Goal: Navigation & Orientation: Find specific page/section

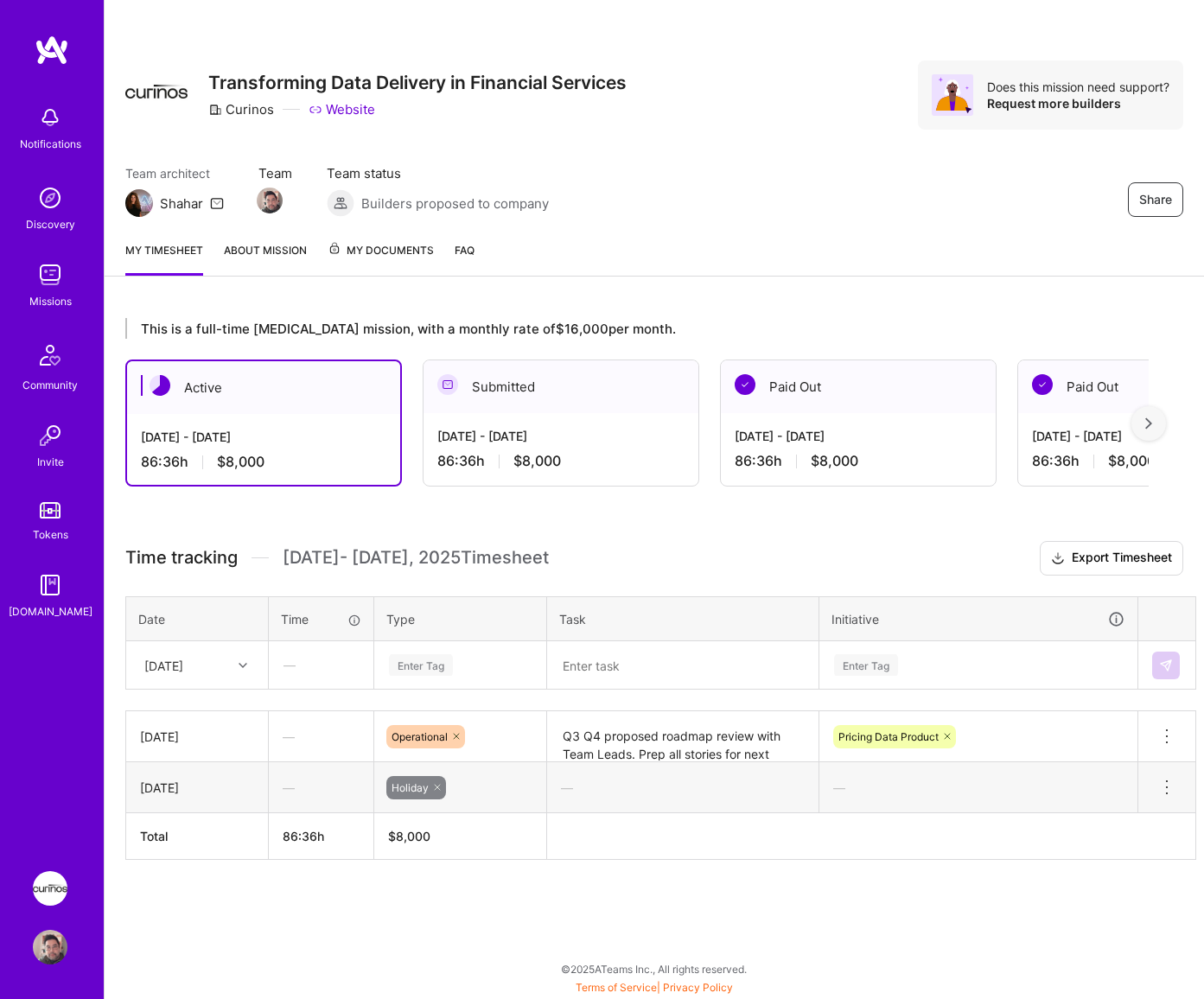
click at [942, 243] on div "My timesheet About Mission My Documents FAQ" at bounding box center [654, 251] width 1100 height 49
click at [783, 174] on div "Team architect Shahar Team Team status Builders proposed to company Share" at bounding box center [655, 190] width 1058 height 53
click at [266, 256] on link "About Mission" at bounding box center [266, 259] width 83 height 35
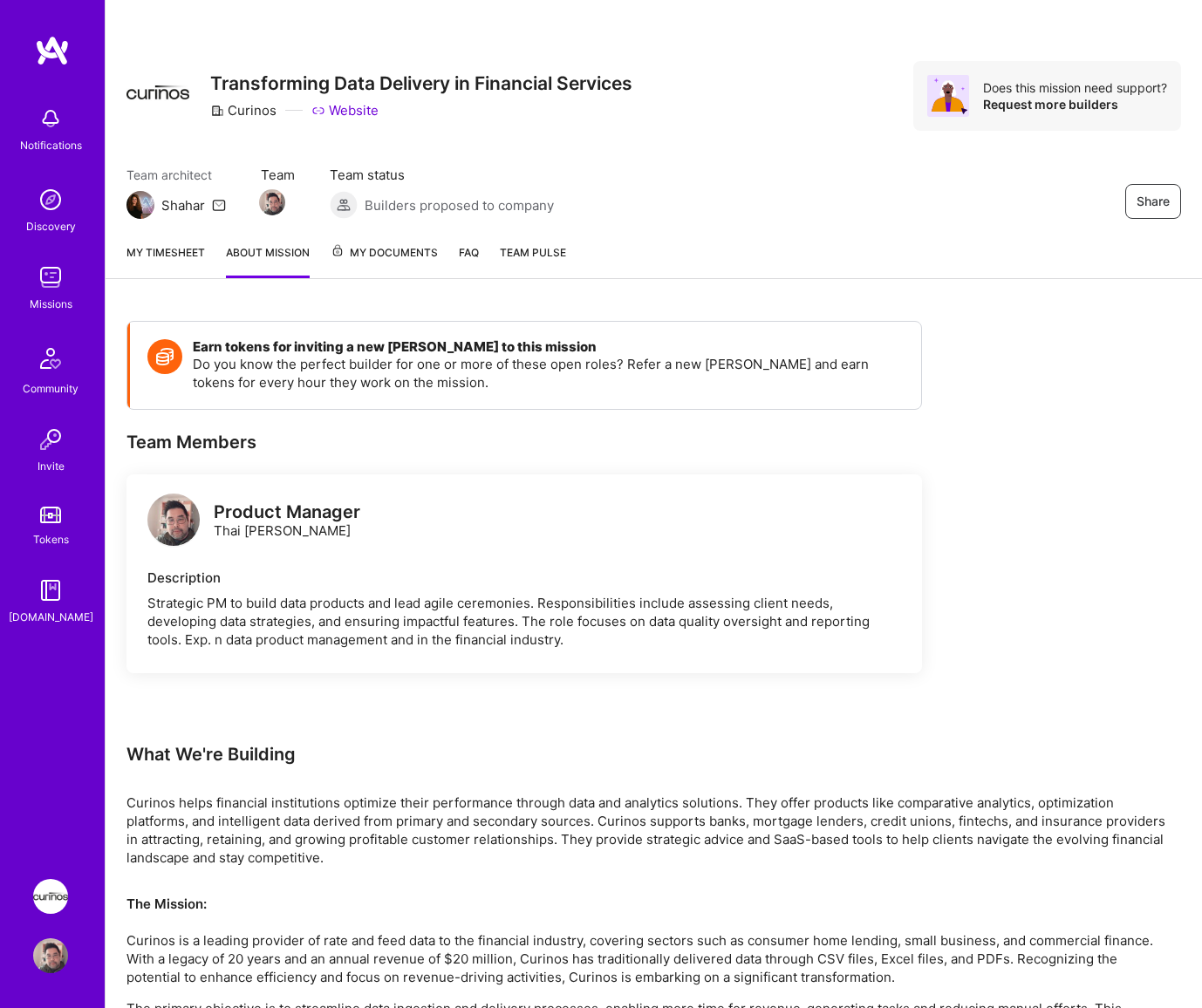
click at [407, 243] on div "My timesheet About Mission My Documents FAQ Team Pulse" at bounding box center [653, 253] width 1096 height 50
click at [403, 257] on span "My Documents" at bounding box center [384, 253] width 107 height 19
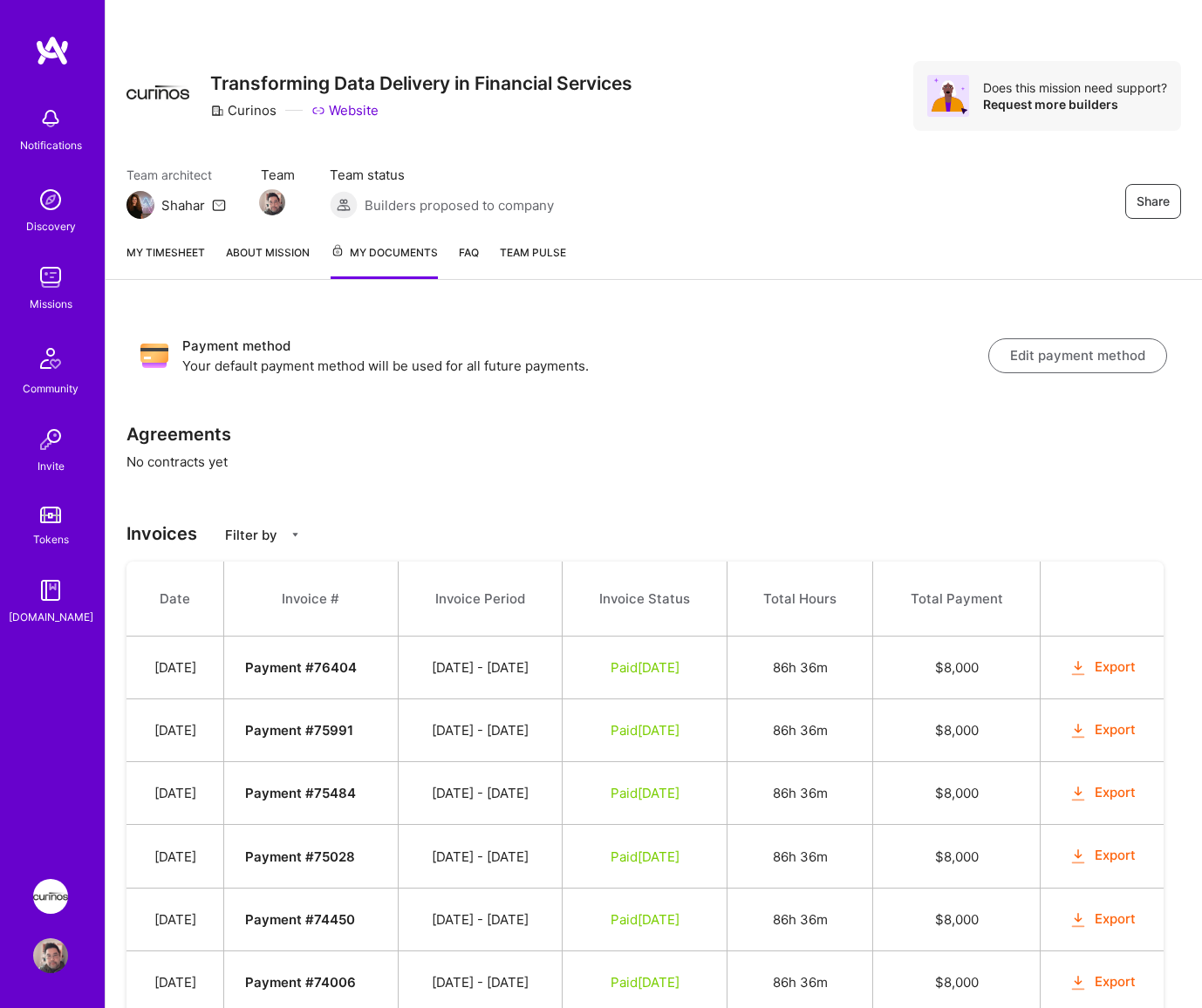
click at [945, 382] on div "Payment method Your default payment method will be used for all future payments…" at bounding box center [654, 355] width 1054 height 67
click at [69, 600] on link "[DOMAIN_NAME]" at bounding box center [50, 599] width 108 height 54
